Goal: Task Accomplishment & Management: Manage account settings

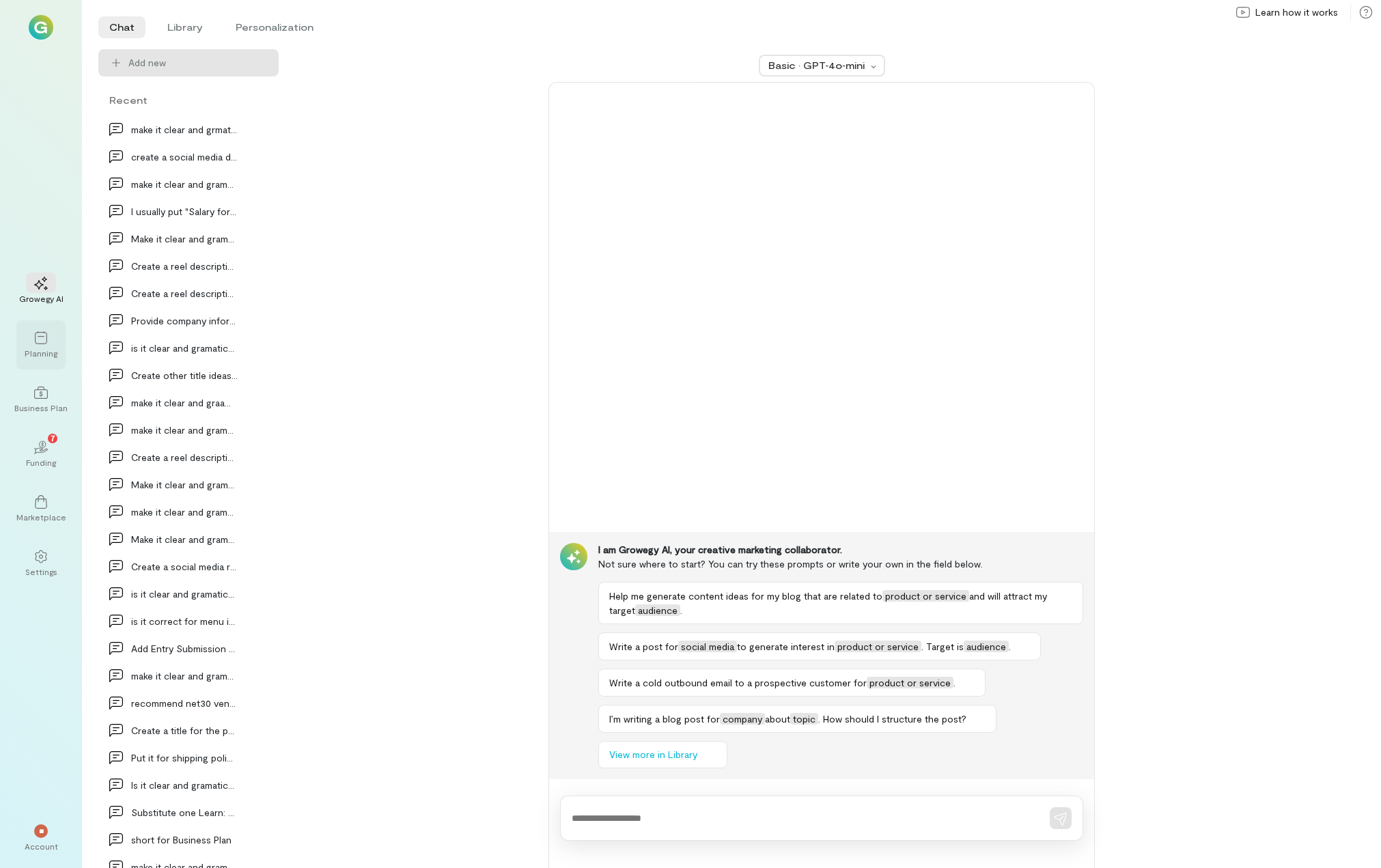
click at [30, 360] on div "Planning" at bounding box center [40, 345] width 49 height 49
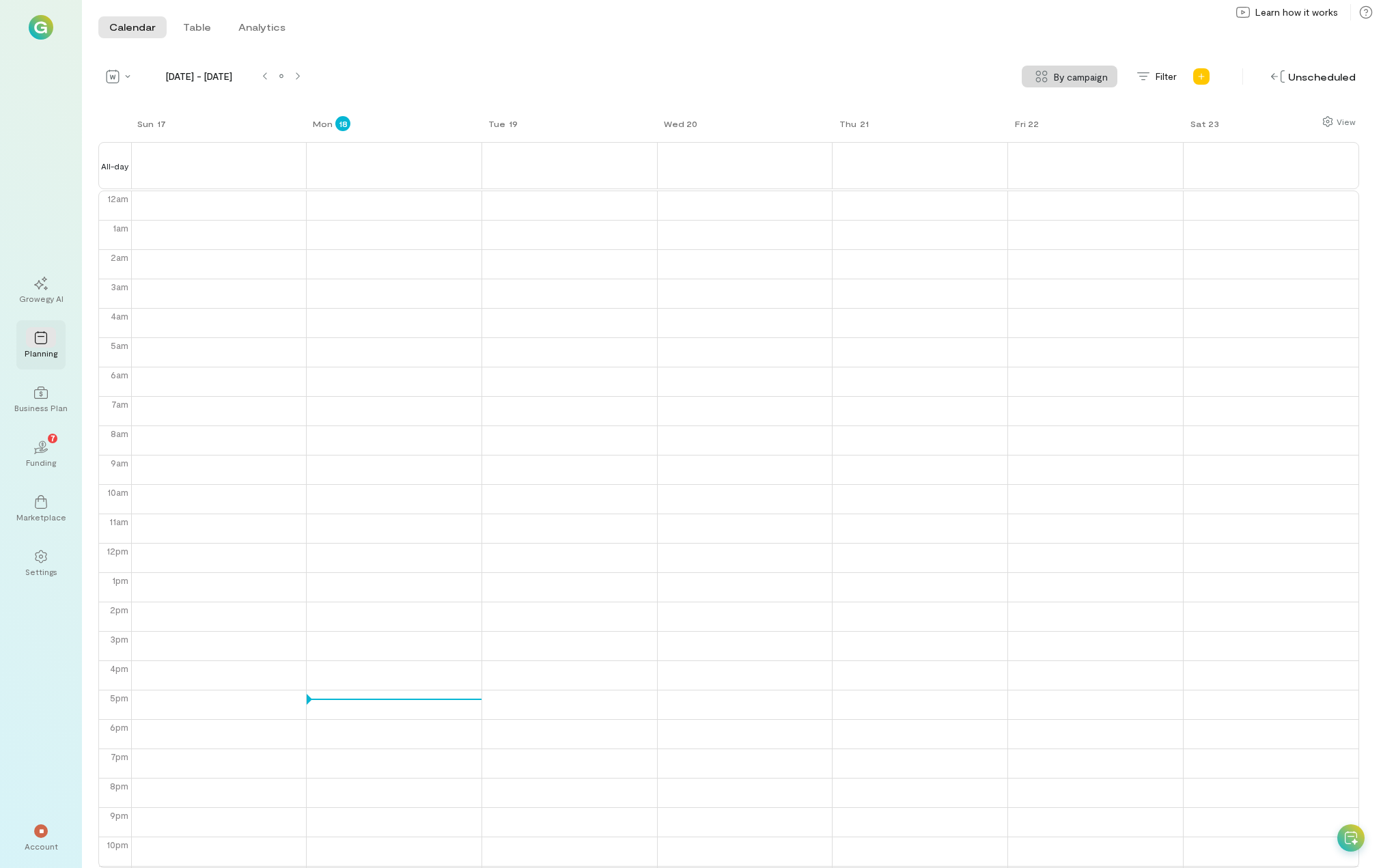
scroll to position [15, 0]
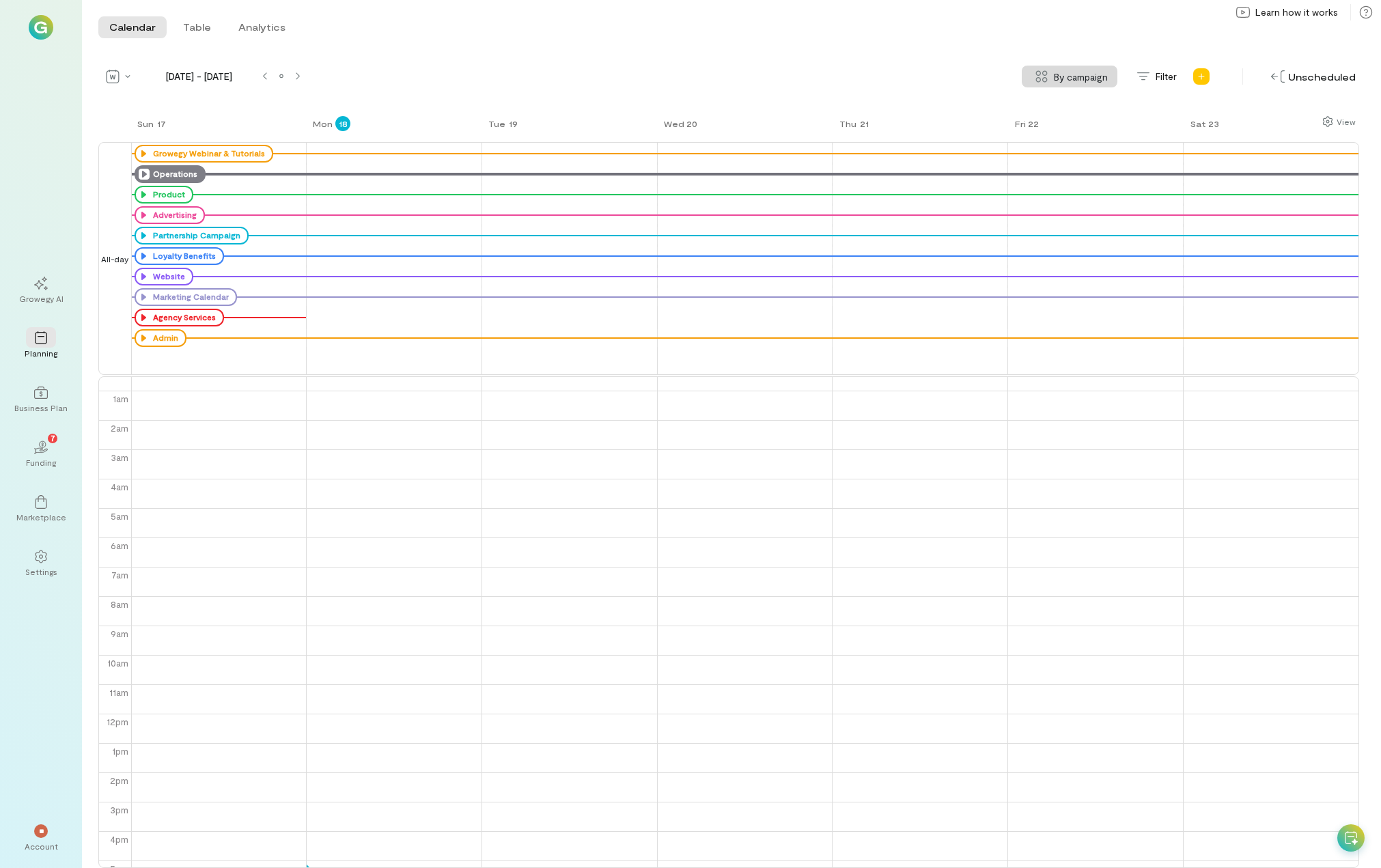
click at [139, 175] on icon at bounding box center [144, 174] width 11 height 11
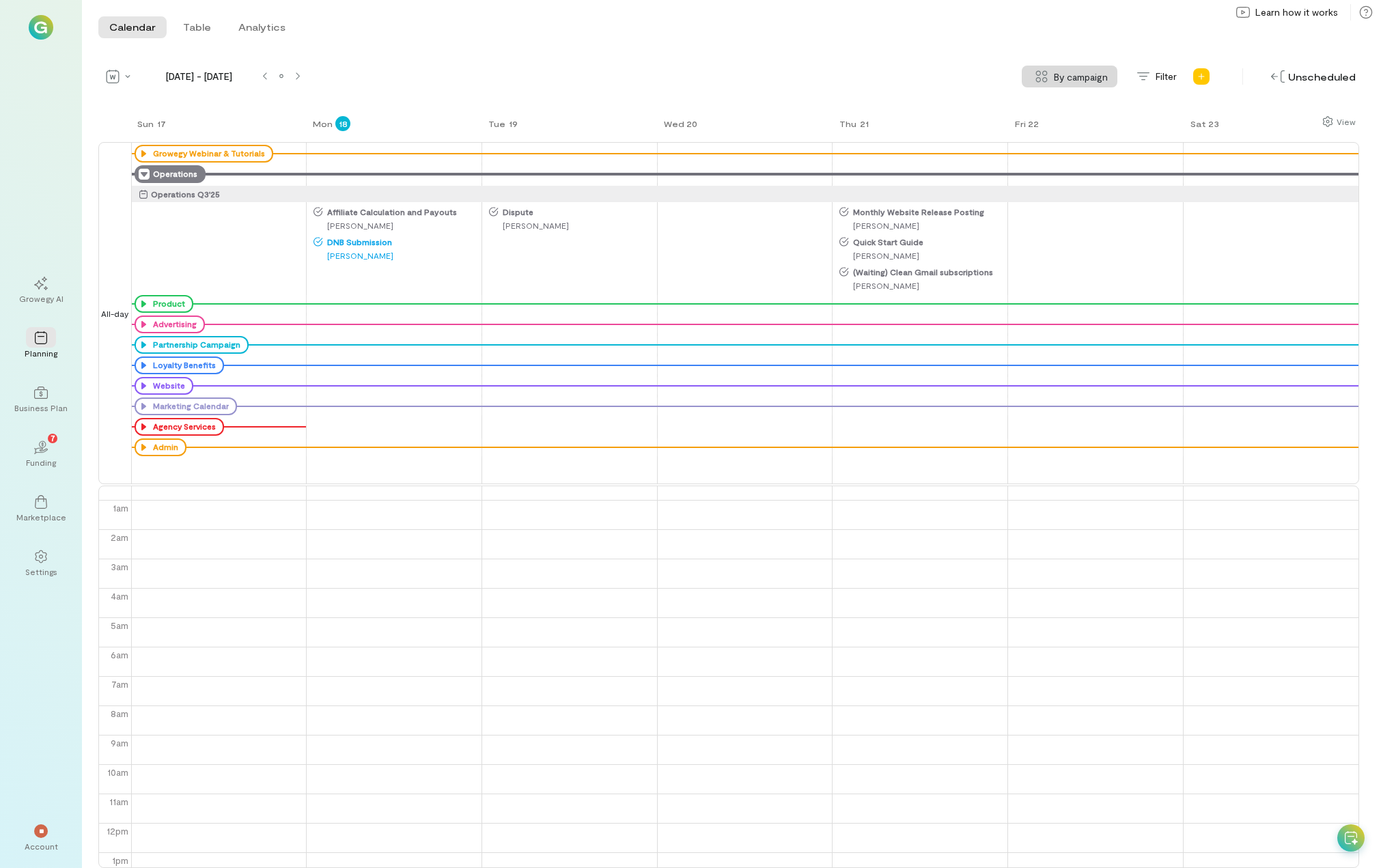
click at [361, 212] on span "Affiliate Calculation and Payouts" at bounding box center [401, 212] width 157 height 11
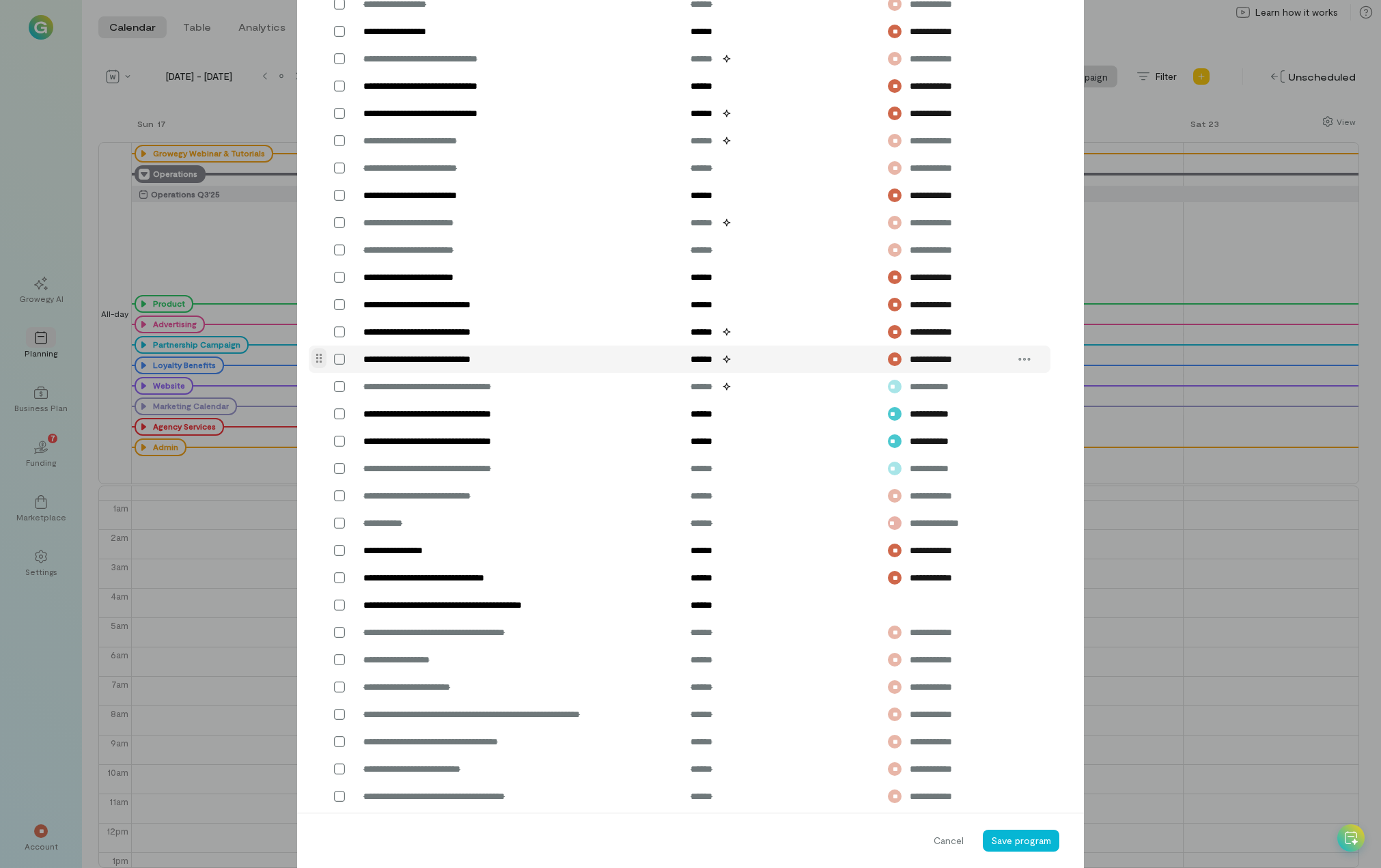
scroll to position [474, 0]
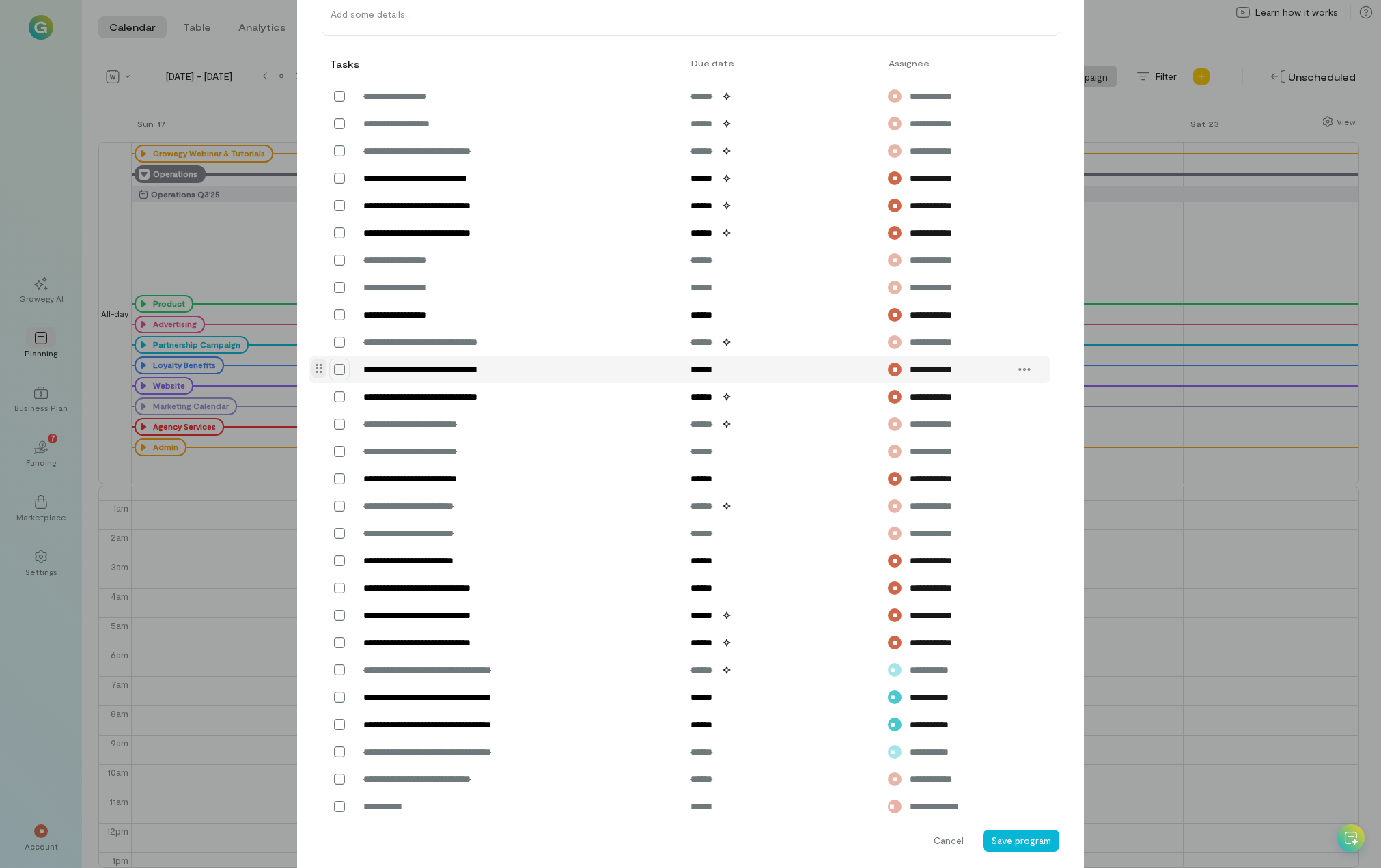
click at [338, 368] on icon at bounding box center [339, 369] width 14 height 14
click at [1049, 828] on div "Cancel Save program" at bounding box center [691, 841] width 787 height 56
click at [1044, 841] on span "Save program" at bounding box center [1021, 841] width 60 height 11
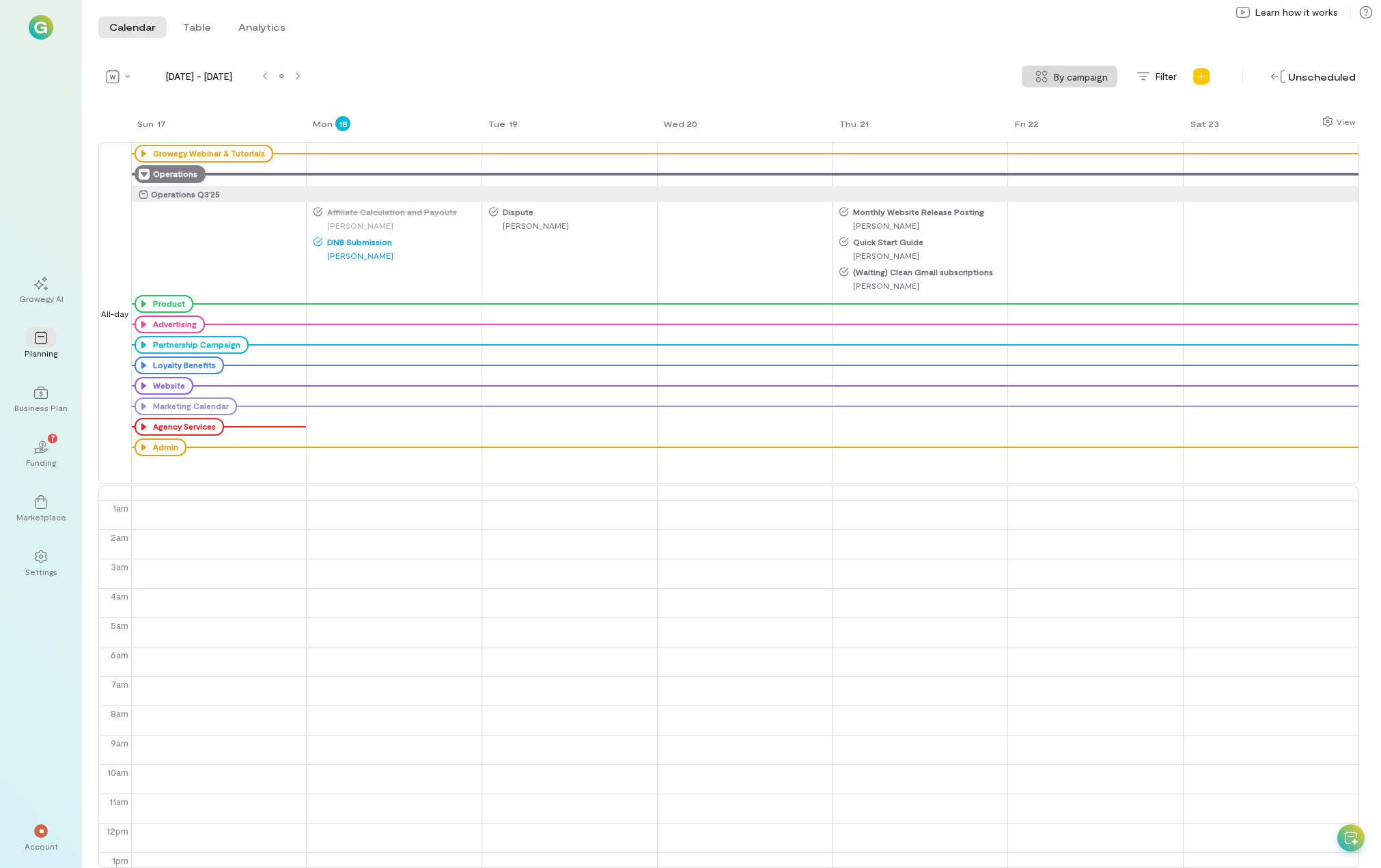
click at [143, 173] on icon at bounding box center [144, 174] width 11 height 11
